Goal: Information Seeking & Learning: Learn about a topic

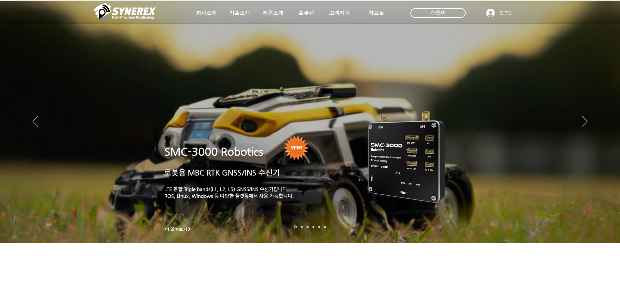
drag, startPoint x: 0, startPoint y: 0, endPoint x: 389, endPoint y: 163, distance: 421.5
click at [389, 163] on img "슬라이드쇼" at bounding box center [407, 156] width 96 height 109
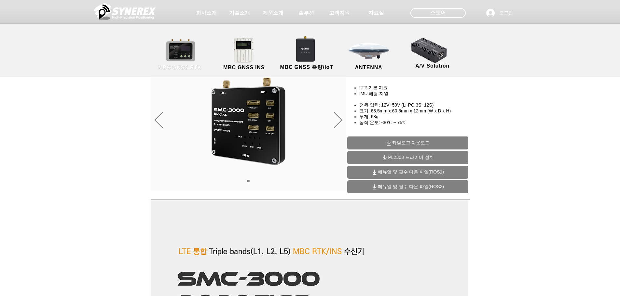
click at [185, 60] on link "MBC GNSS RTK" at bounding box center [180, 54] width 59 height 34
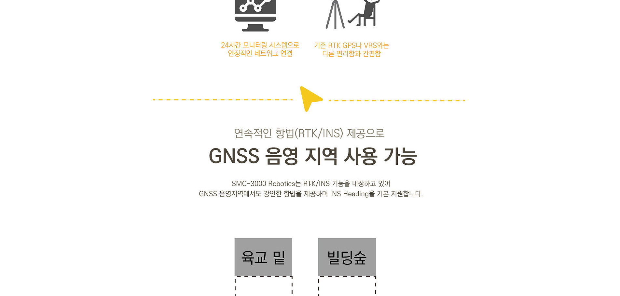
scroll to position [976, 0]
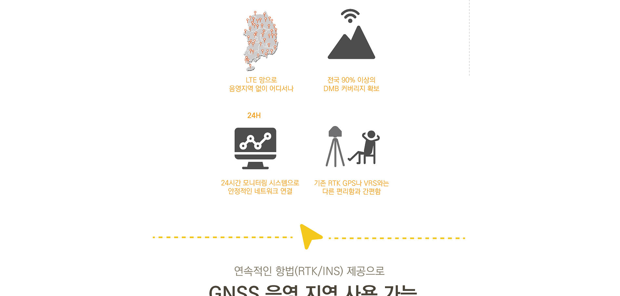
scroll to position [748, 0]
